Goal: Share content: Share content

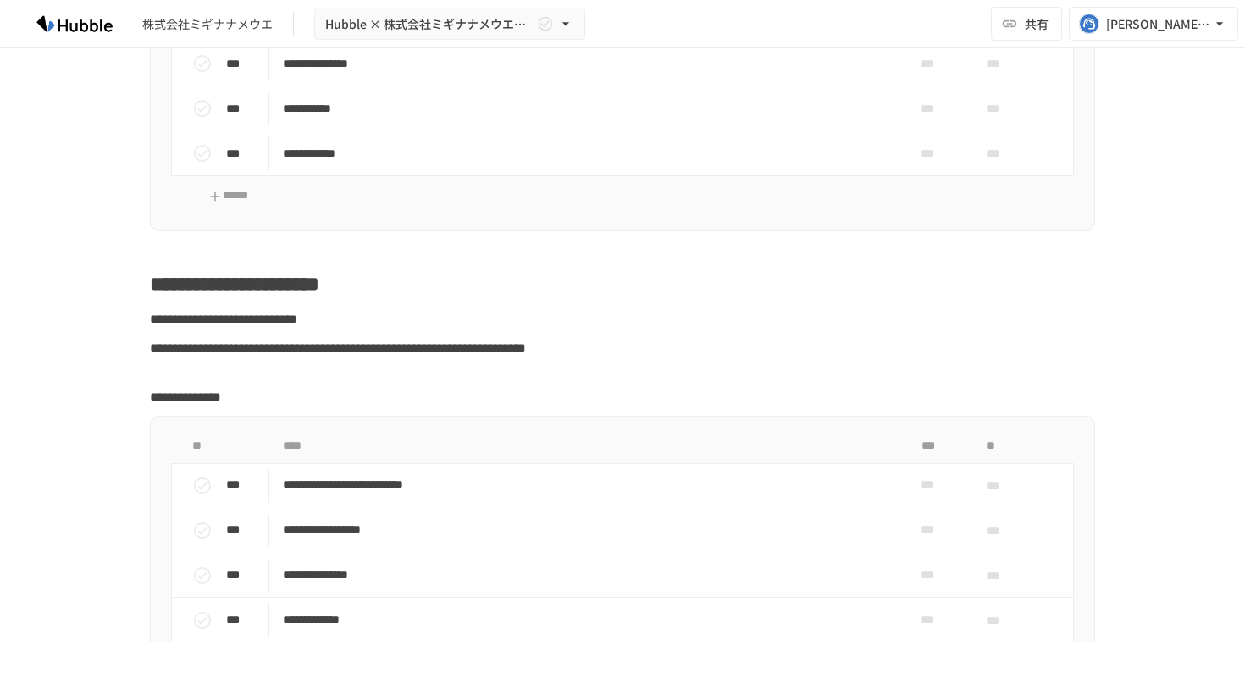
scroll to position [898, 0]
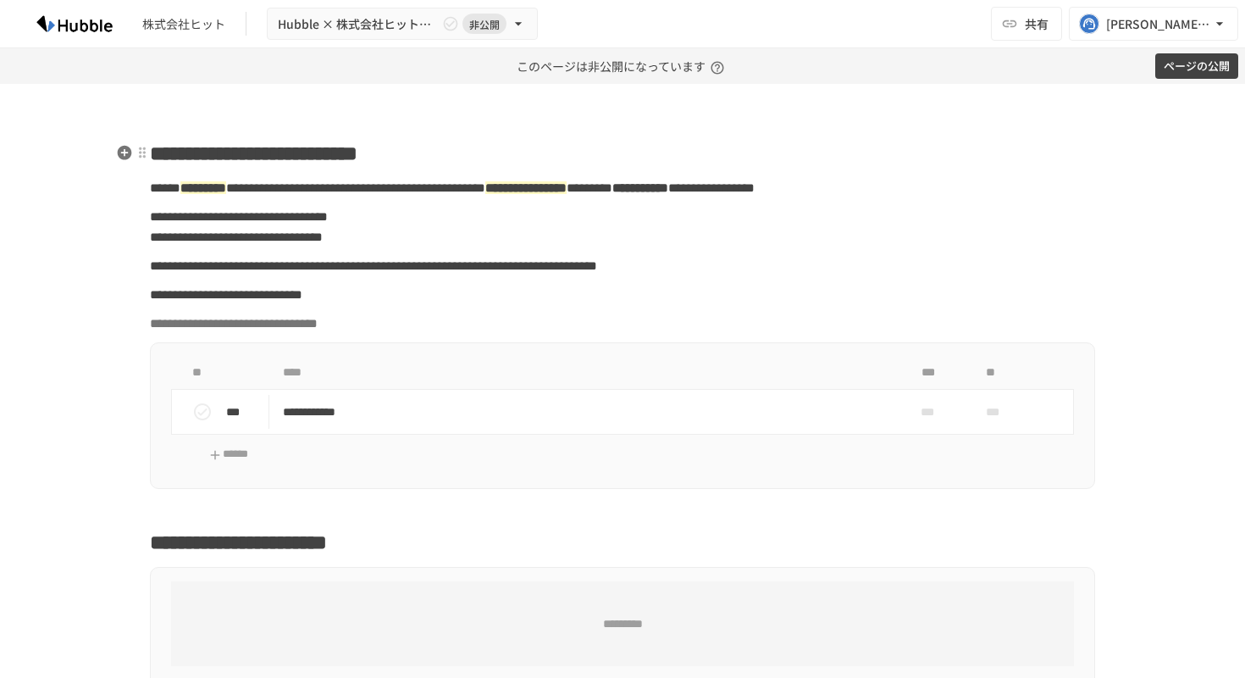
click at [310, 159] on span "**********" at bounding box center [254, 153] width 208 height 20
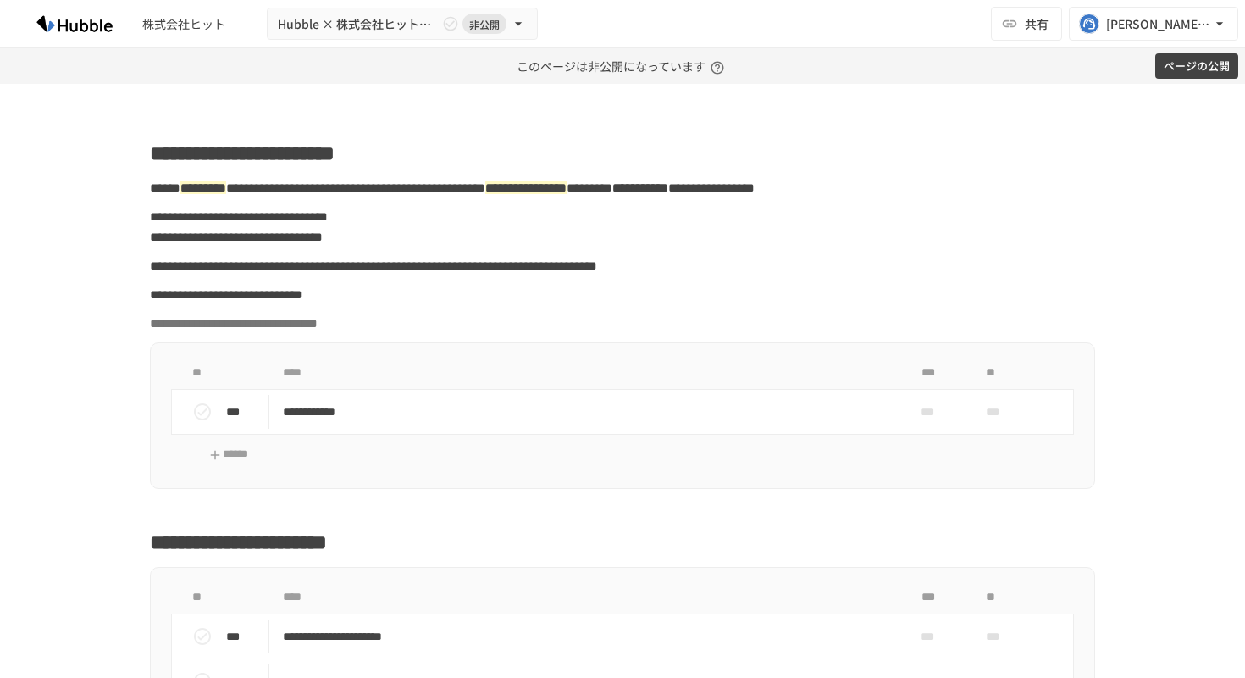
paste div
click at [1038, 25] on span "共有" at bounding box center [1037, 23] width 24 height 19
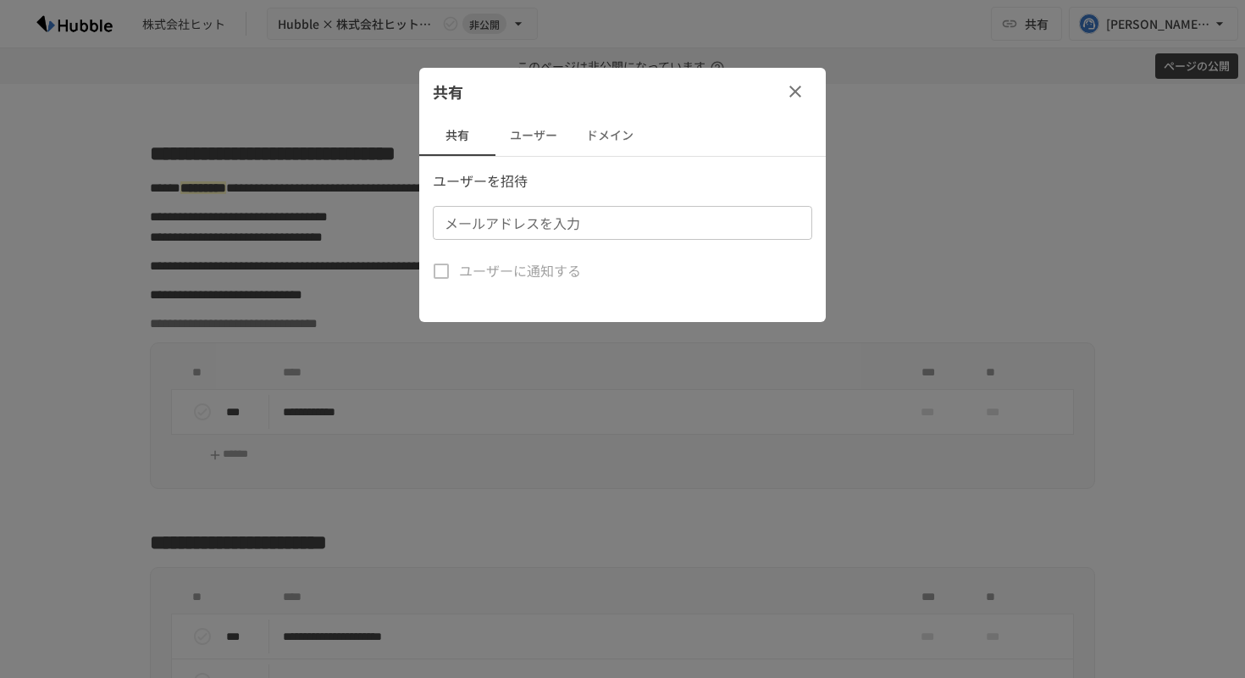
click at [667, 222] on input "メールアドレスを入力" at bounding box center [621, 223] width 367 height 24
paste input "**********"
type input "**********"
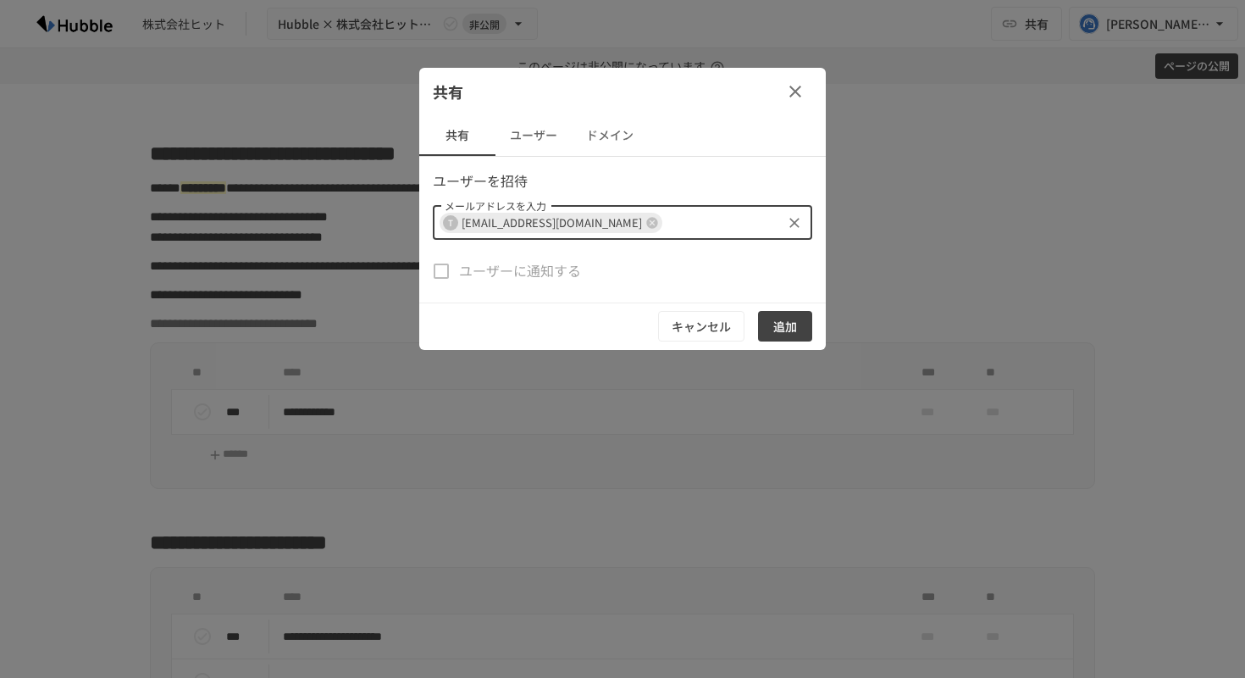
paste input "**********"
type input "**********"
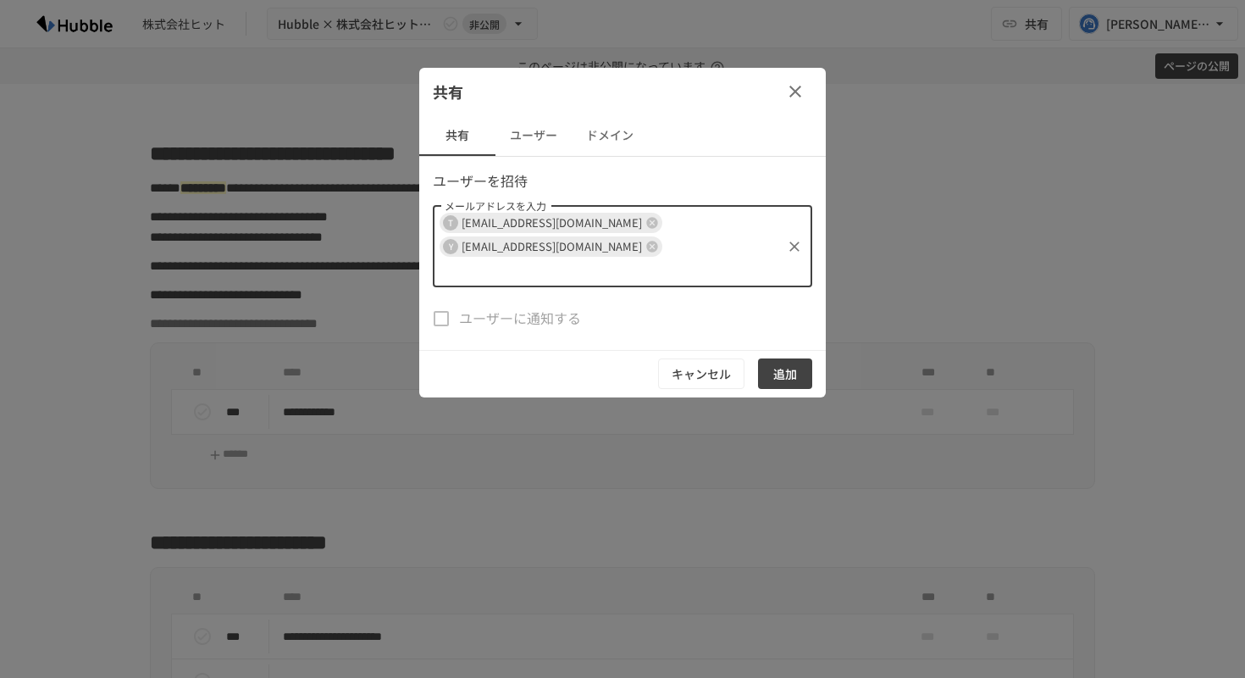
click at [783, 358] on button "追加" at bounding box center [785, 373] width 54 height 31
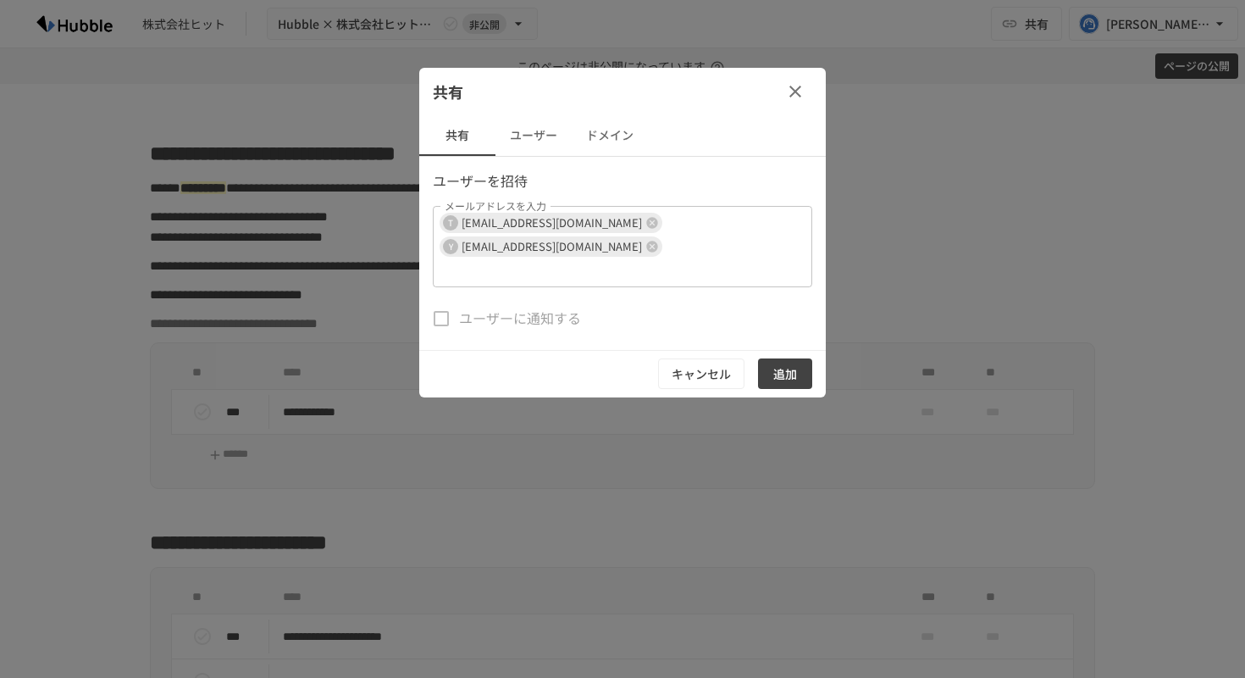
click at [775, 358] on button "追加" at bounding box center [785, 373] width 54 height 31
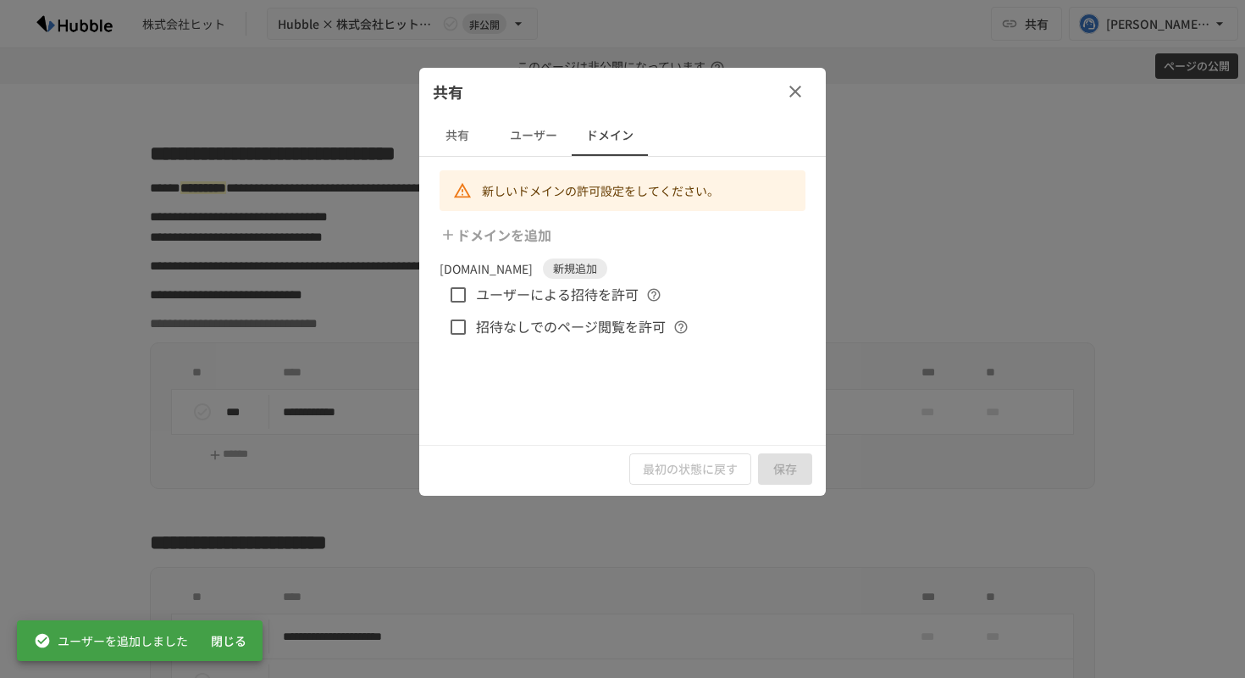
click at [547, 298] on span "ユーザーによる招待を許可" at bounding box center [557, 295] width 163 height 22
click at [547, 323] on span "招待なしでのページ閲覧を許可" at bounding box center [571, 327] width 190 height 22
click at [789, 473] on button "保存" at bounding box center [785, 468] width 54 height 31
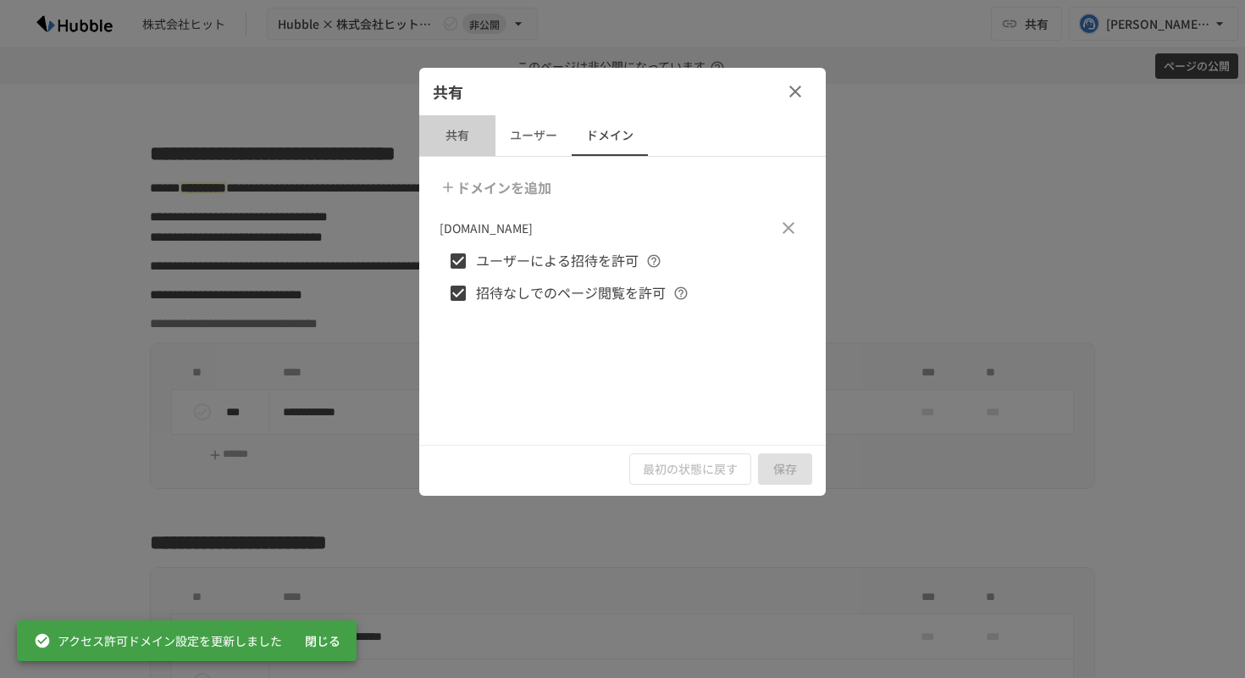
click at [461, 133] on button "共有" at bounding box center [457, 135] width 76 height 41
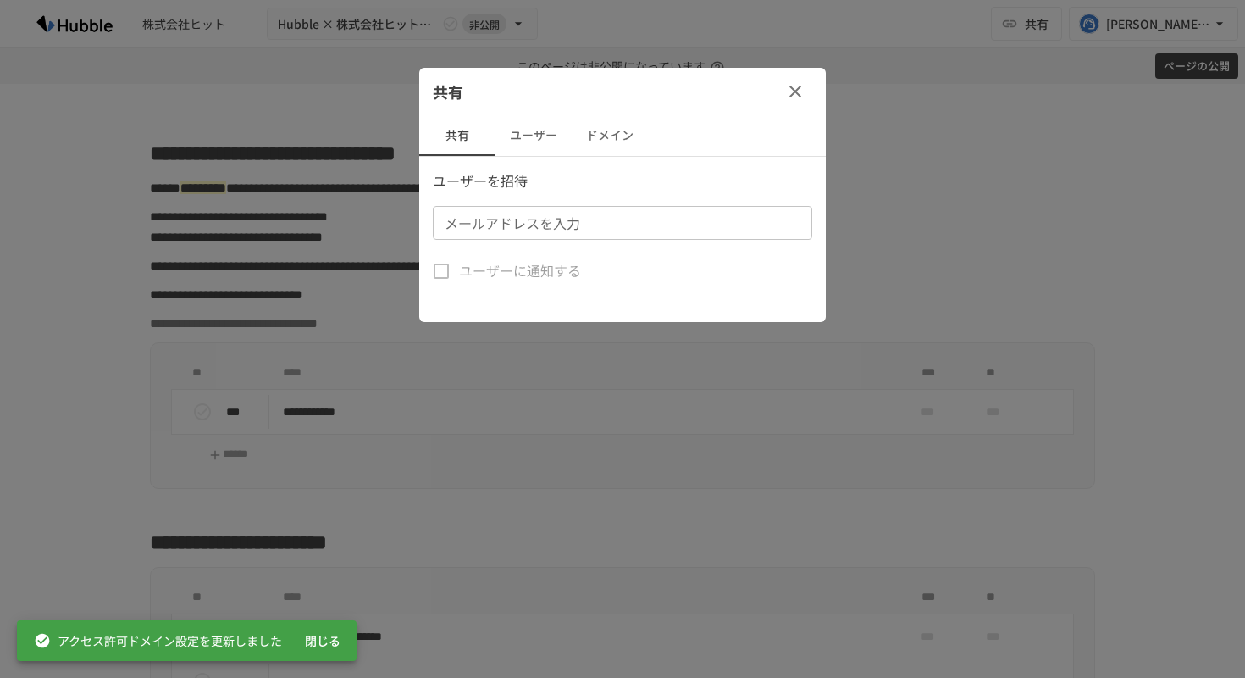
click at [541, 135] on button "ユーザー" at bounding box center [533, 135] width 76 height 41
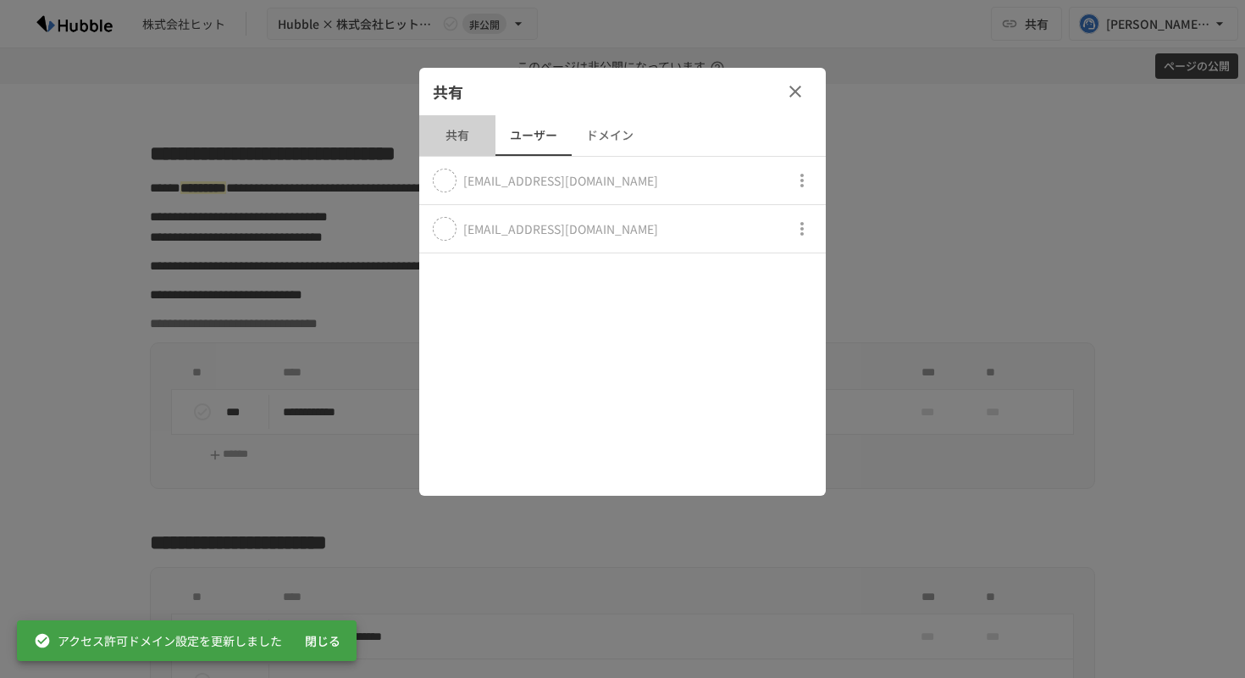
click at [477, 136] on button "共有" at bounding box center [457, 135] width 76 height 41
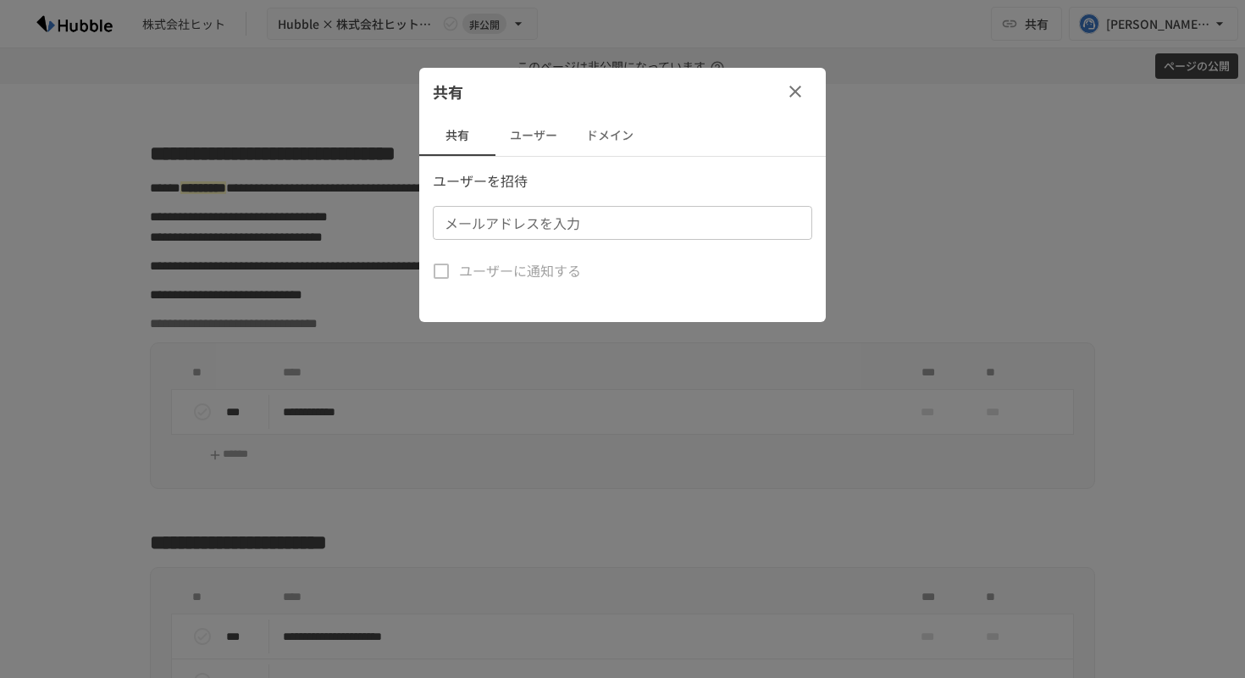
click at [613, 149] on button "ドメイン" at bounding box center [610, 135] width 76 height 41
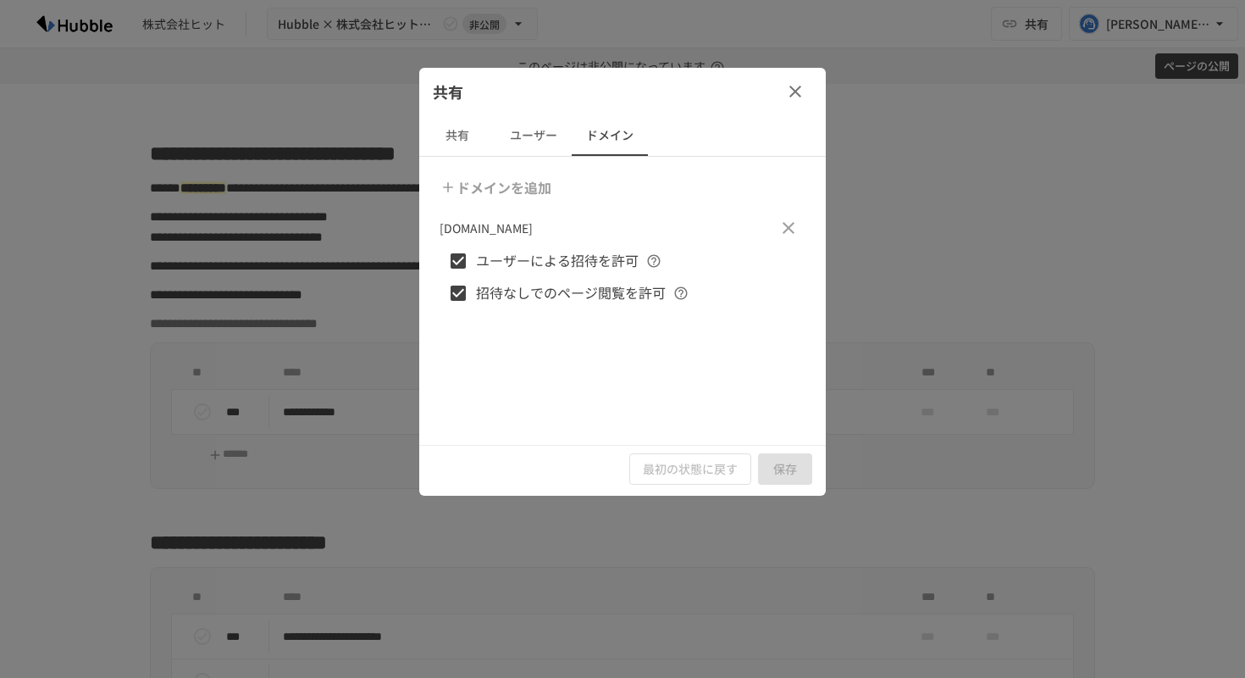
click at [530, 132] on button "ユーザー" at bounding box center [533, 135] width 76 height 41
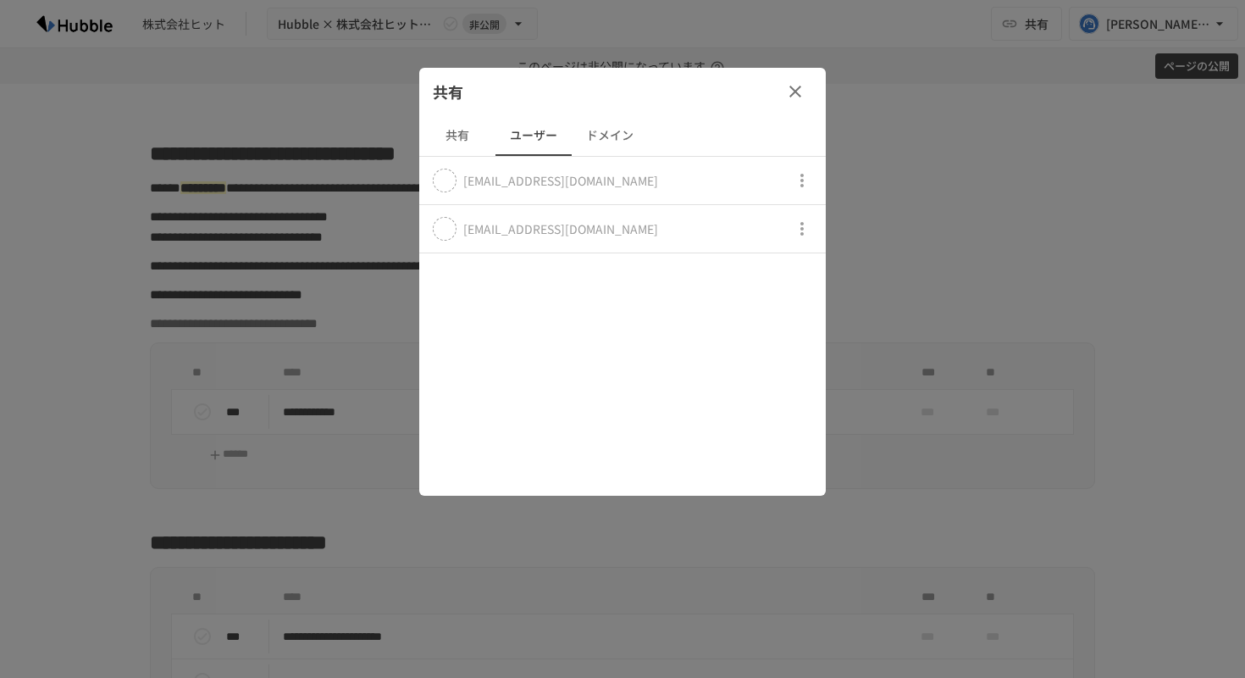
click at [457, 129] on button "共有" at bounding box center [457, 135] width 76 height 41
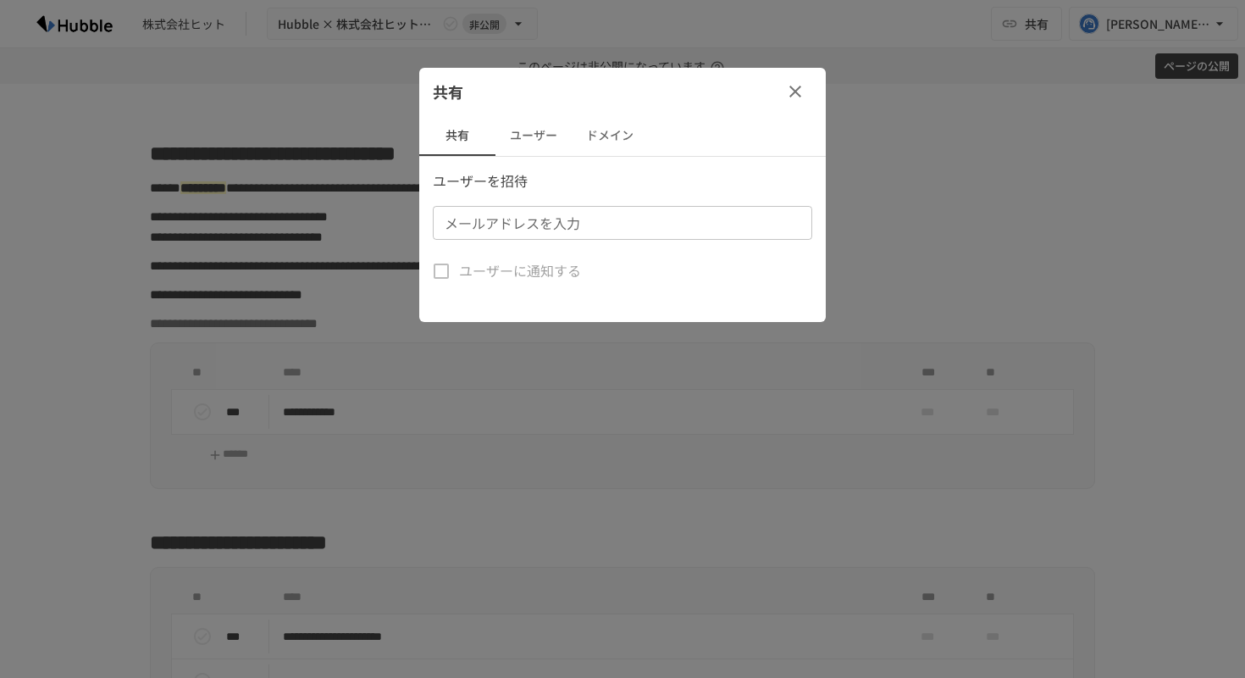
click at [798, 85] on icon "button" at bounding box center [795, 91] width 20 height 20
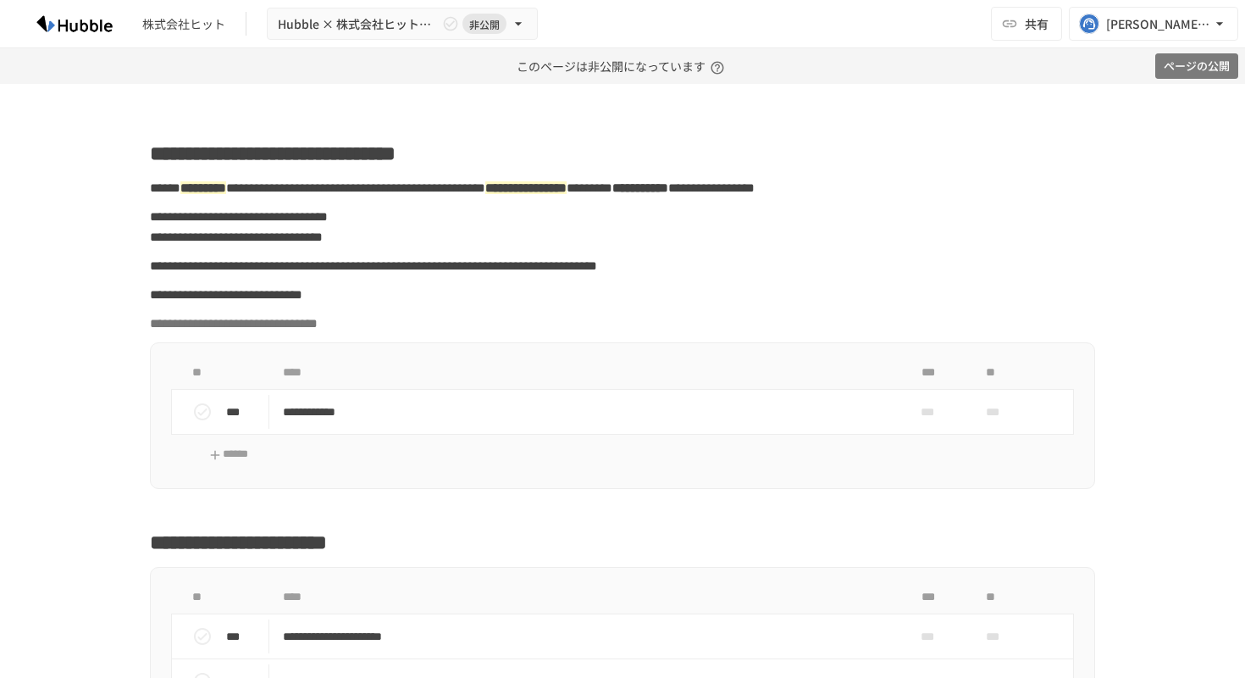
click at [1171, 67] on button "ページの公開" at bounding box center [1196, 66] width 83 height 26
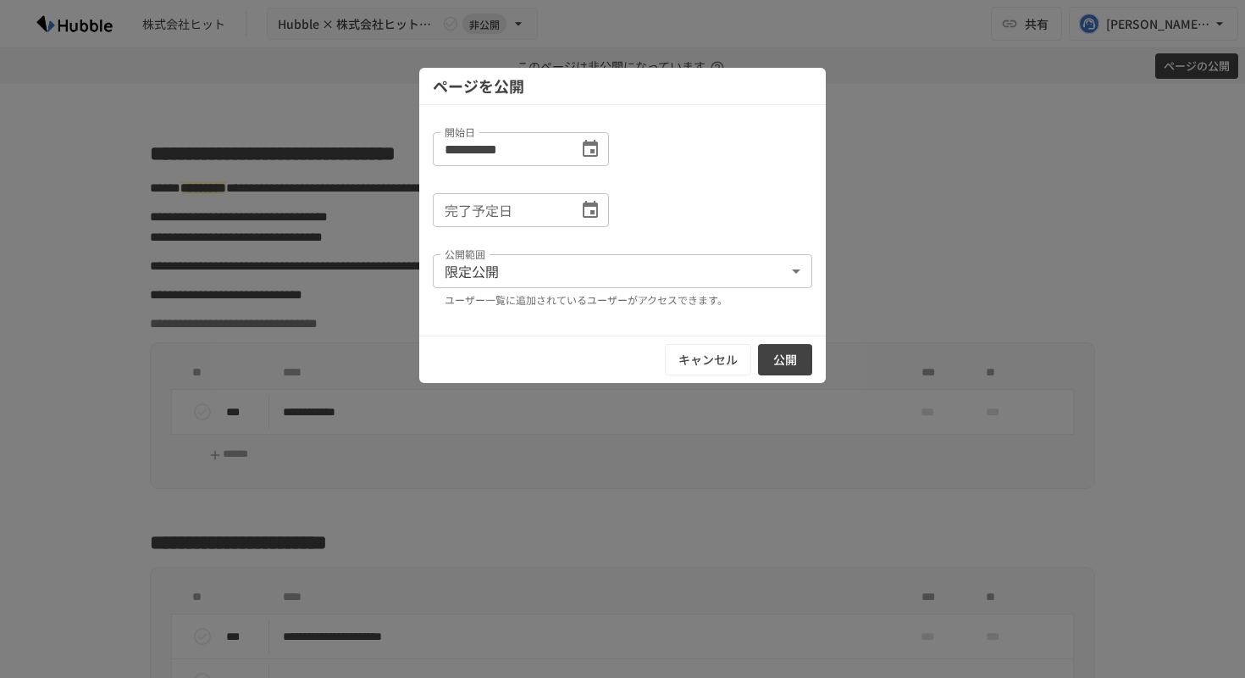
click at [785, 359] on button "公開" at bounding box center [785, 359] width 54 height 31
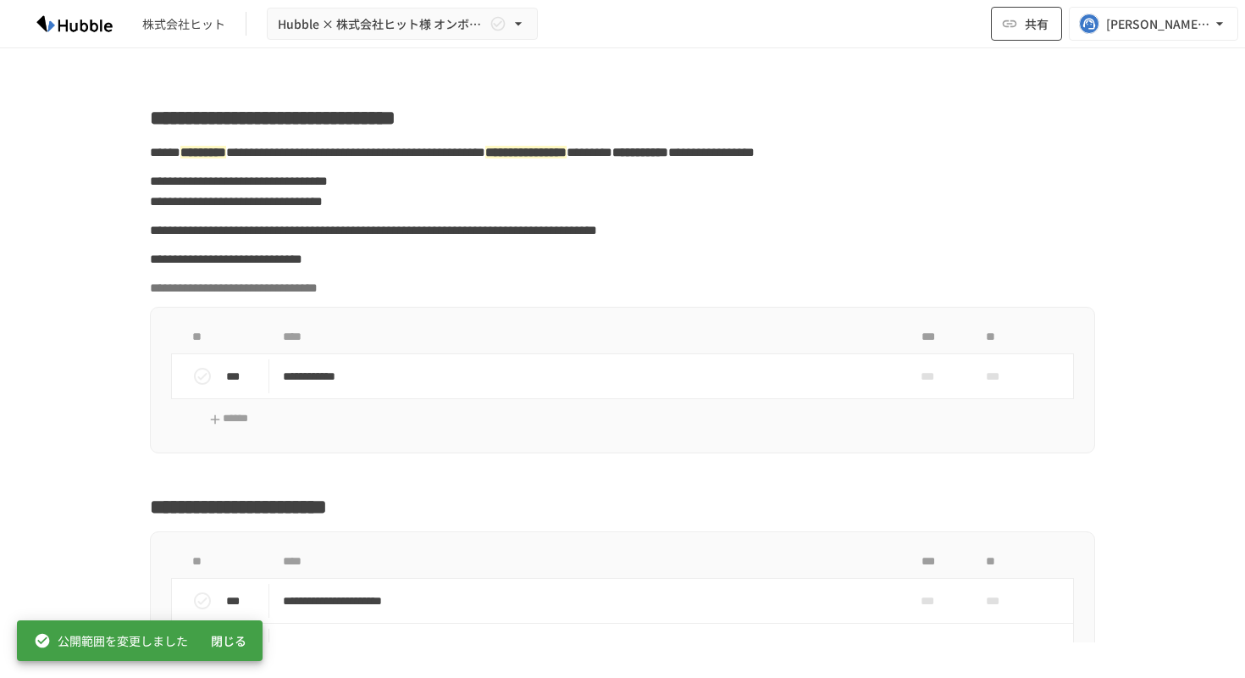
click at [1026, 19] on span "共有" at bounding box center [1037, 23] width 24 height 19
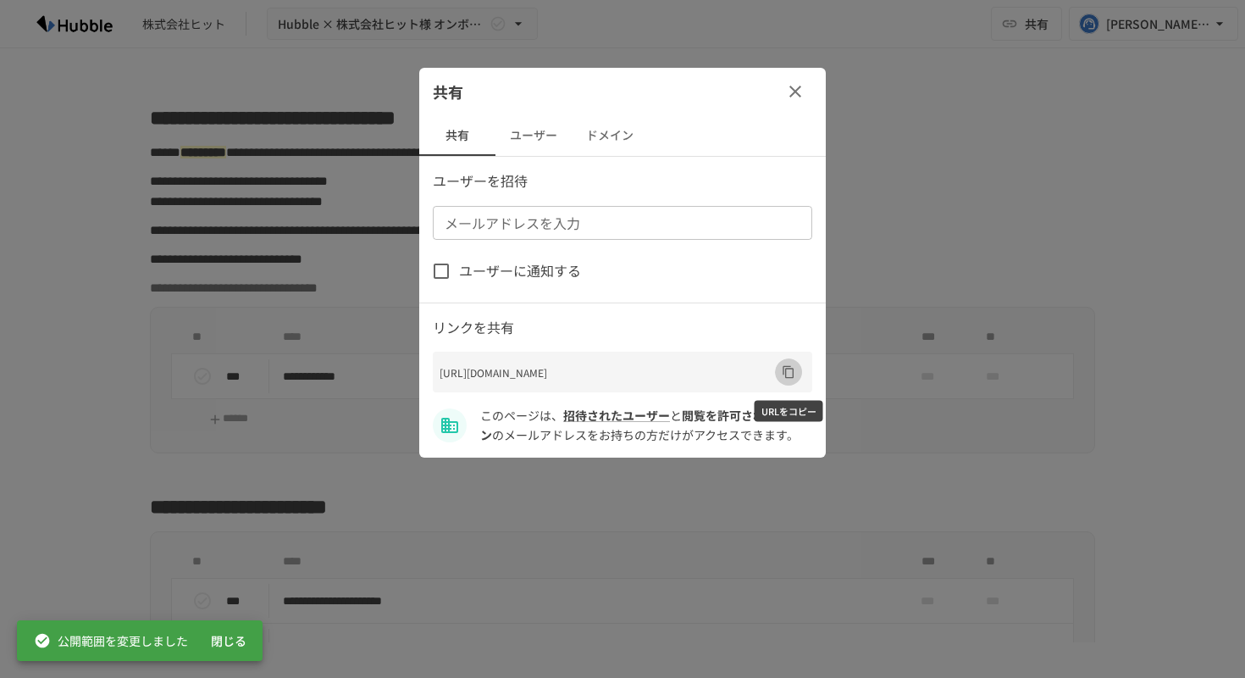
click at [789, 382] on button "URLをコピー" at bounding box center [788, 371] width 27 height 27
click at [794, 97] on icon "button" at bounding box center [795, 91] width 20 height 20
